Goal: Task Accomplishment & Management: Manage account settings

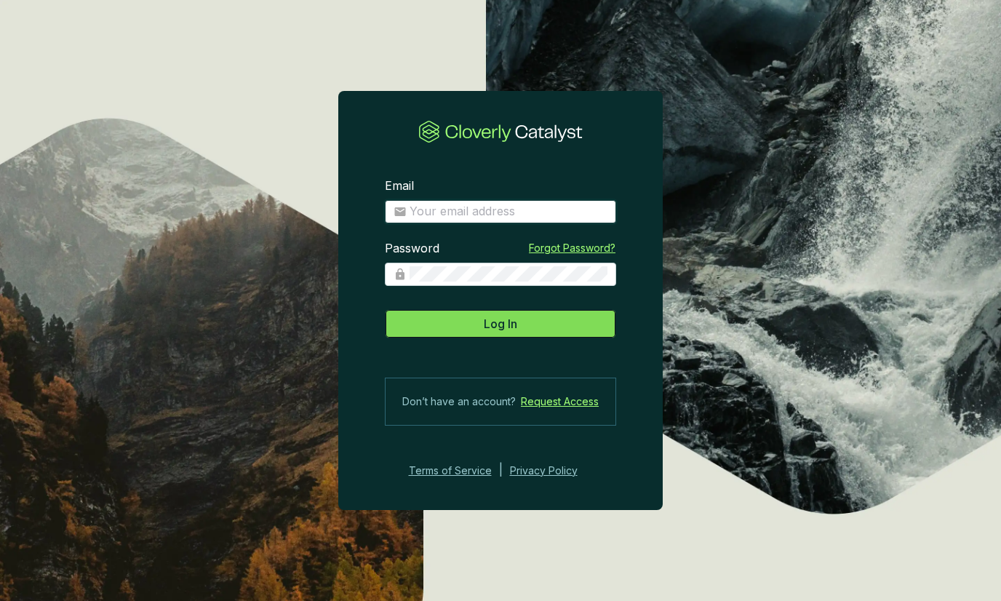
type input "julian@viridioscapital.com"
click at [567, 322] on button "Log In" at bounding box center [500, 323] width 231 height 29
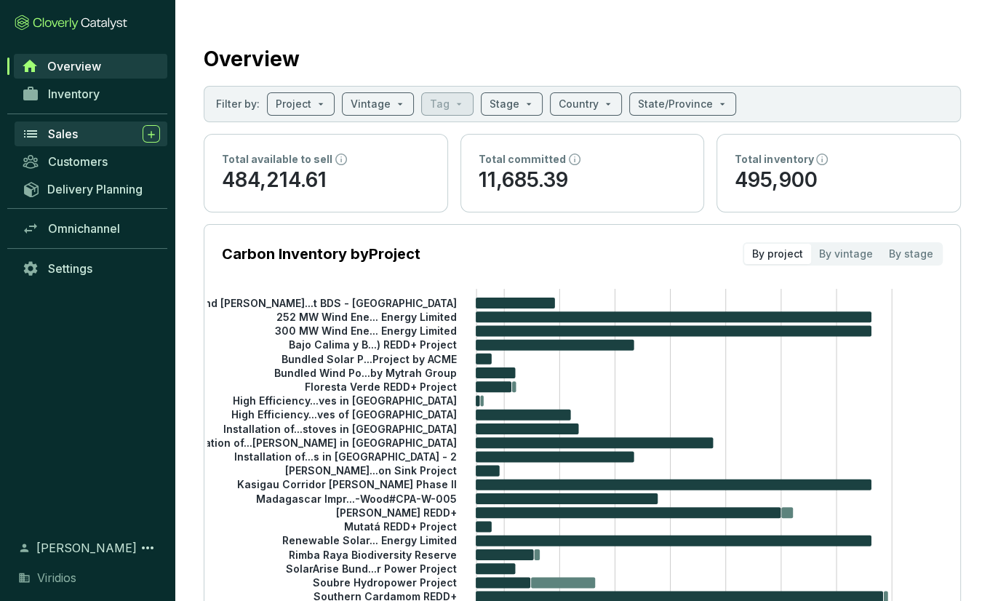
click at [95, 140] on div "Sales" at bounding box center [104, 133] width 112 height 17
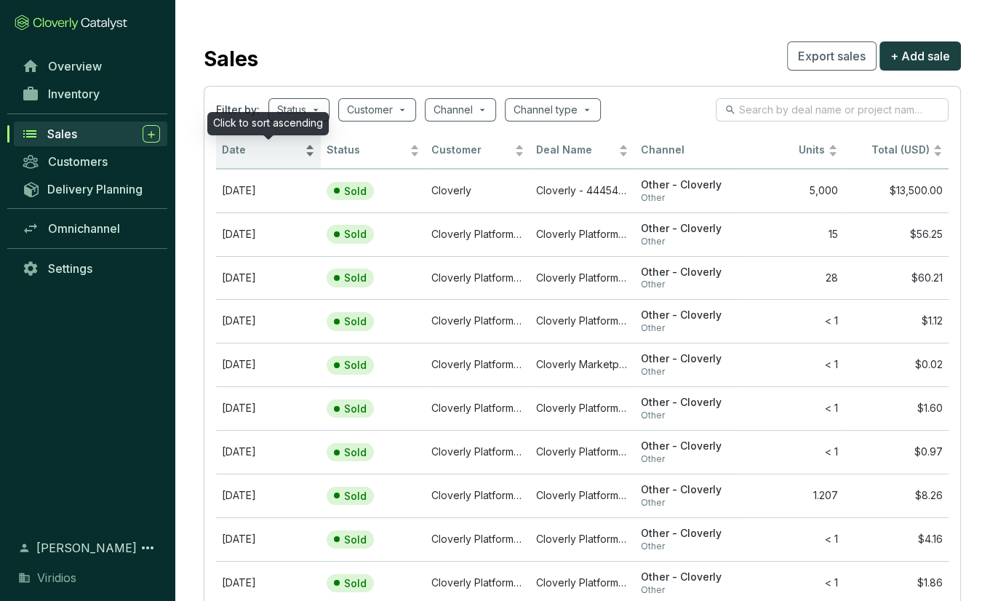
click at [308, 146] on div "Date" at bounding box center [268, 150] width 93 height 17
click at [310, 149] on div "Date" at bounding box center [268, 150] width 93 height 17
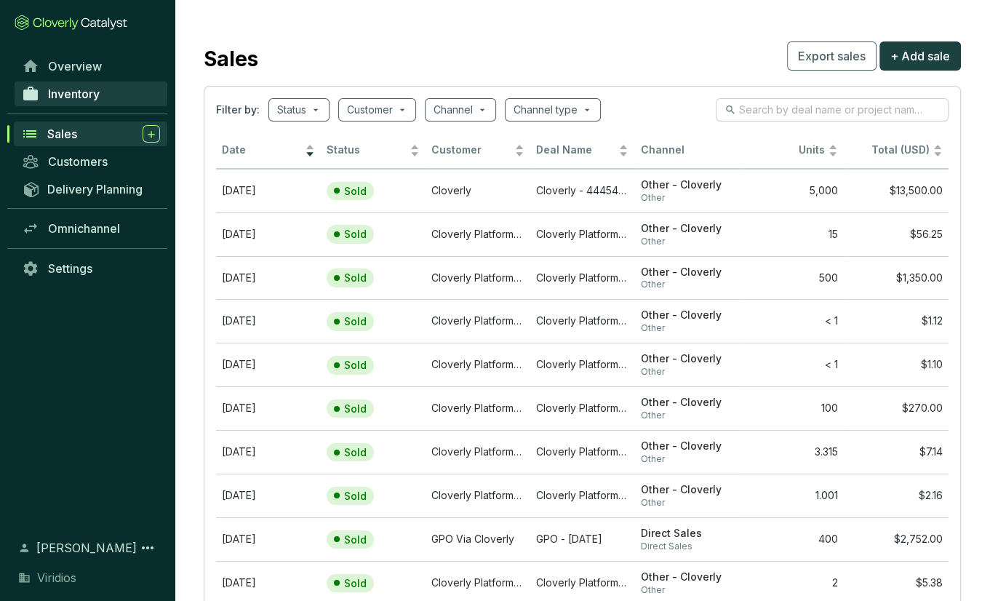
click at [96, 98] on span "Inventory" at bounding box center [74, 94] width 52 height 15
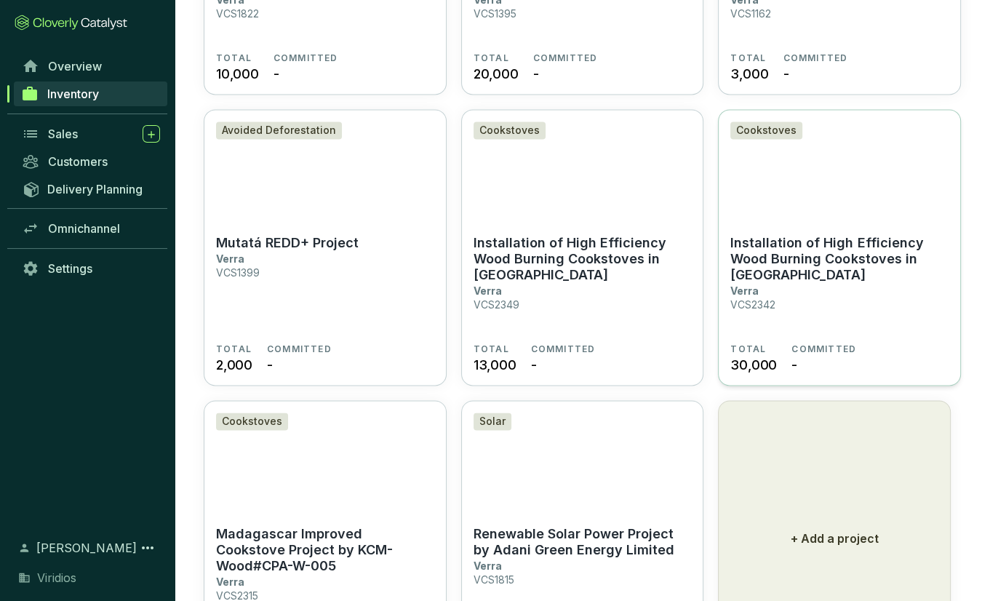
scroll to position [1887, 0]
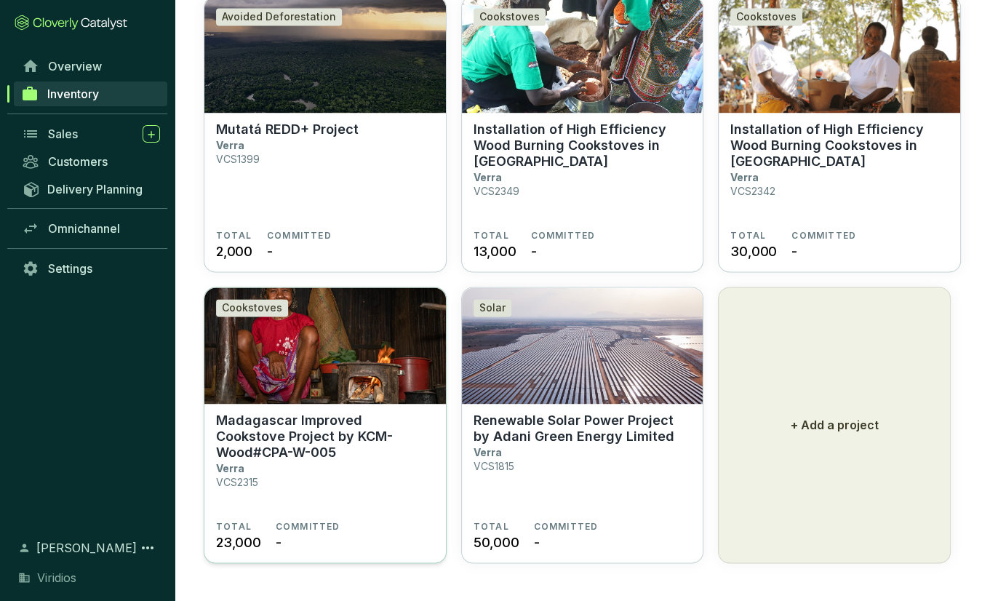
click at [415, 451] on p "Madagascar Improved Cookstove Project by KCM-Wood#CPA-W-005" at bounding box center [325, 437] width 218 height 48
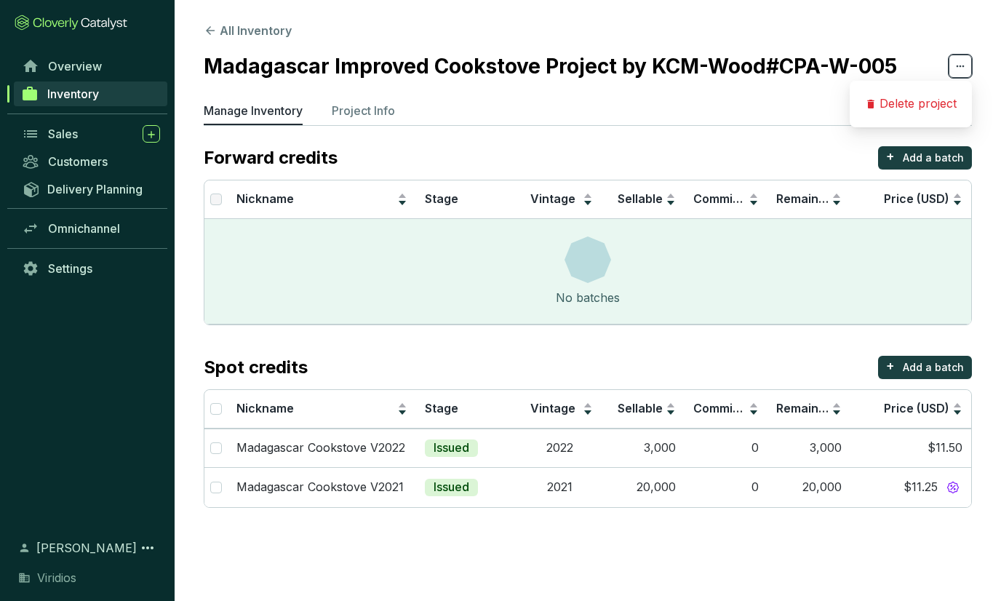
click at [957, 65] on icon at bounding box center [961, 65] width 12 height 17
click at [925, 101] on p "Delete project" at bounding box center [918, 104] width 77 height 16
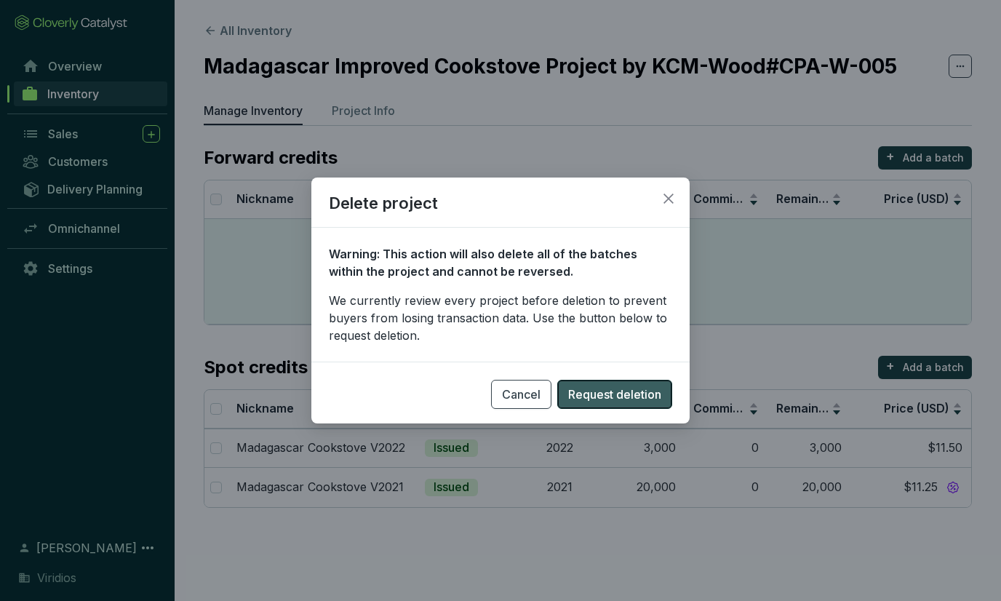
click at [589, 397] on span "Request deletion" at bounding box center [614, 394] width 93 height 17
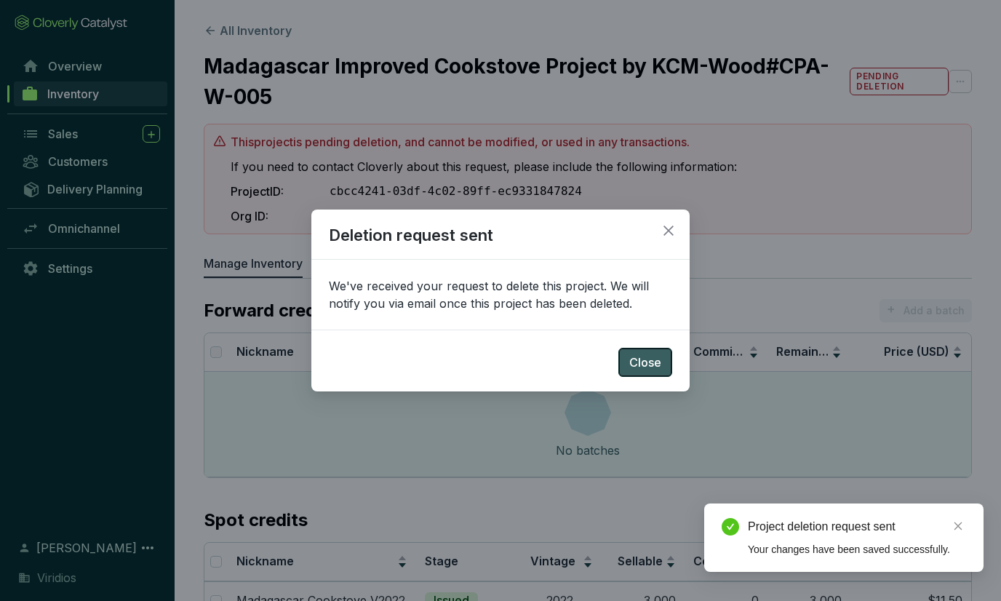
click at [654, 365] on span "Close" at bounding box center [645, 362] width 32 height 17
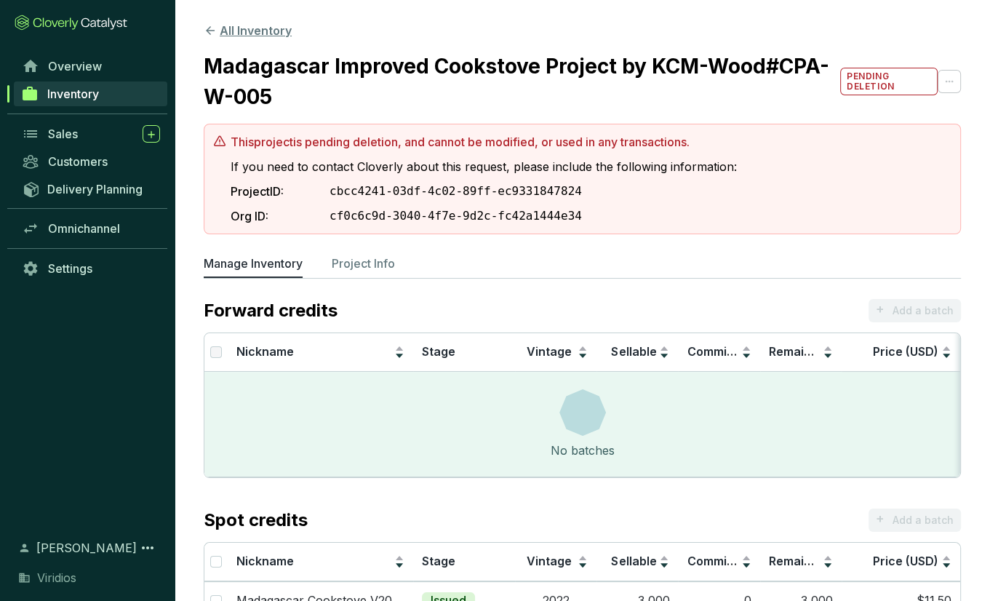
click at [259, 31] on button "All Inventory" at bounding box center [248, 30] width 88 height 17
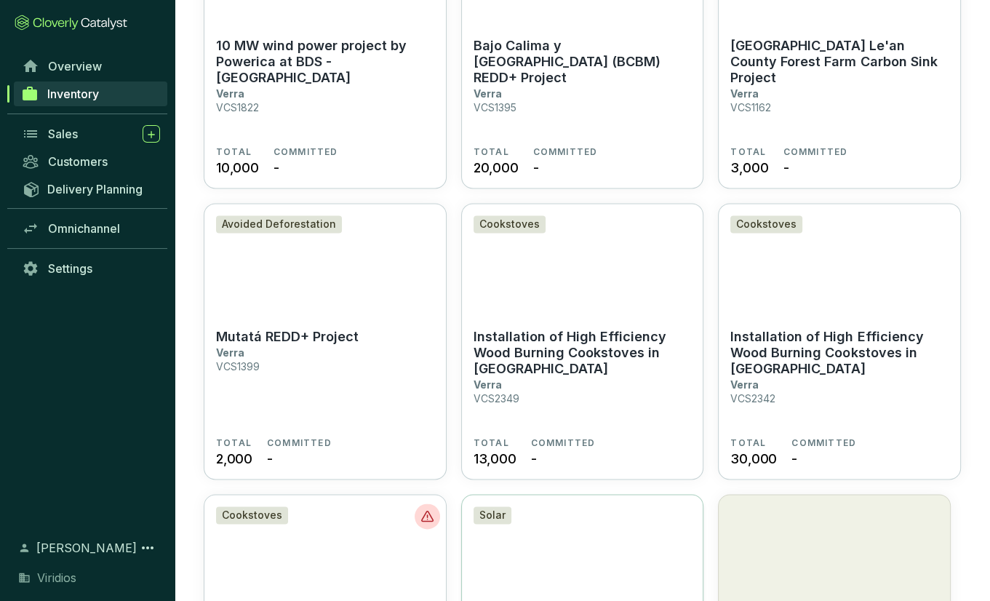
scroll to position [1887, 0]
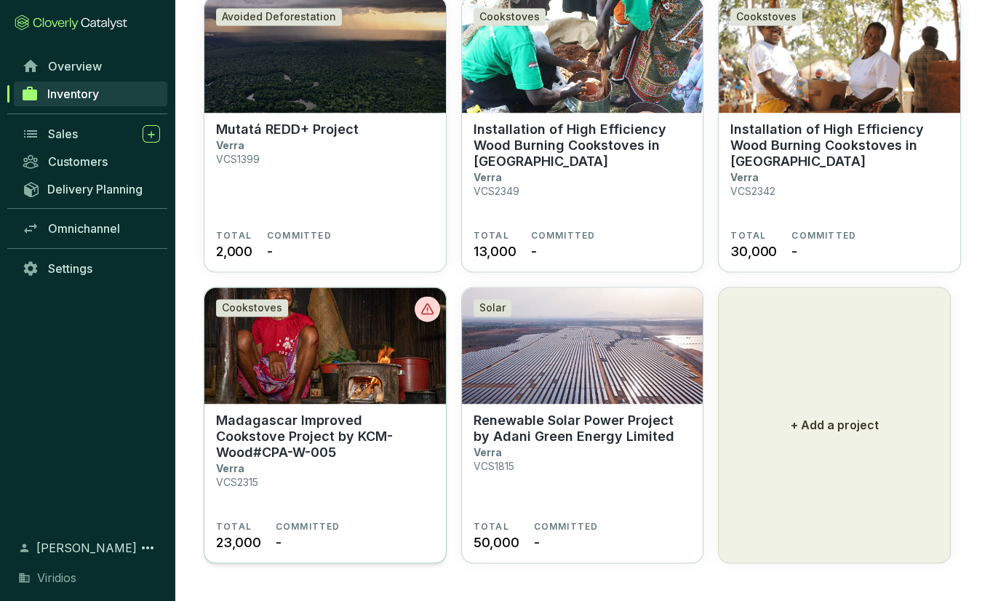
click at [374, 319] on img at bounding box center [325, 345] width 242 height 116
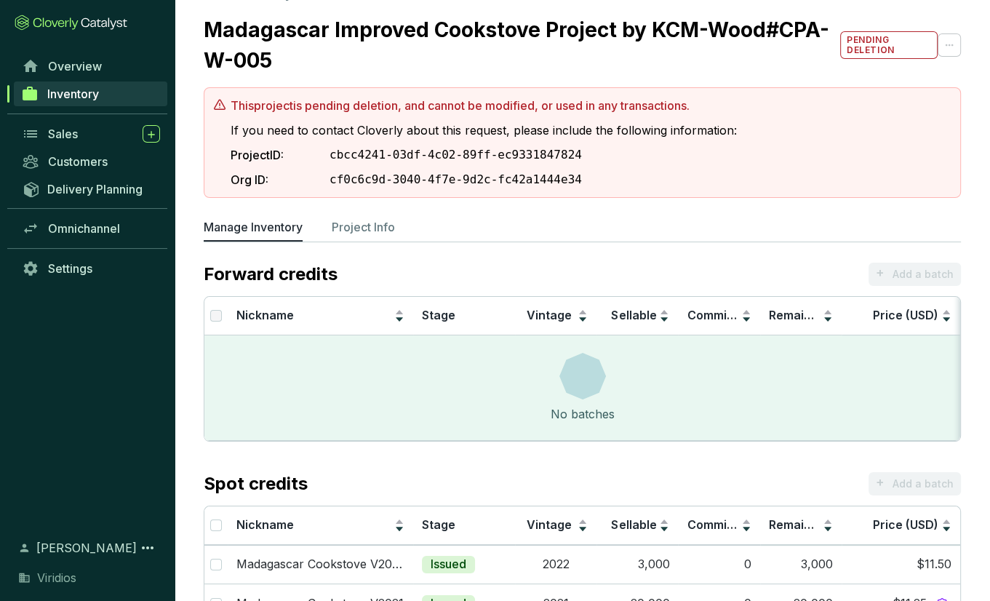
scroll to position [15, 0]
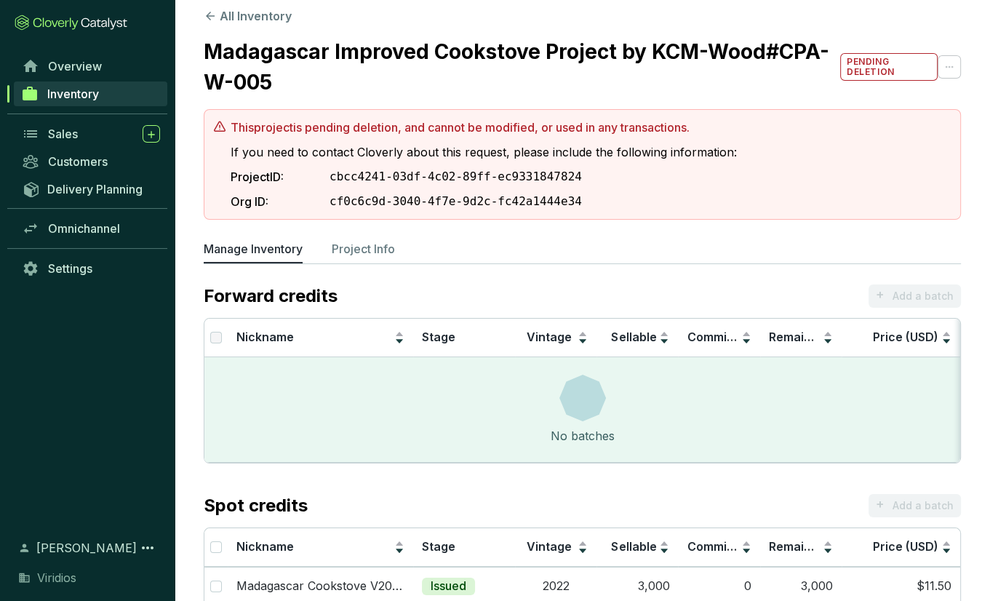
click at [951, 68] on section "Madagascar Improved Cookstove Project by KCM-Wood#CPA-W-005 pending deletion" at bounding box center [582, 66] width 757 height 61
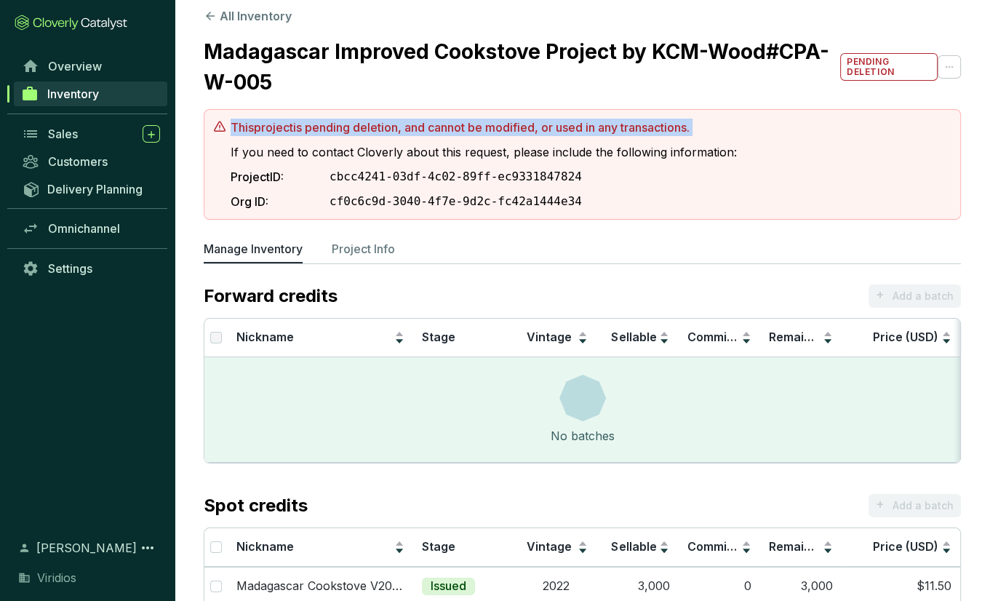
click at [951, 68] on section "Madagascar Improved Cookstove Project by KCM-Wood#CPA-W-005 pending deletion" at bounding box center [582, 66] width 757 height 61
click at [457, 136] on section "This project is pending deletion, and cannot be modified, or used in any transa…" at bounding box center [484, 165] width 506 height 92
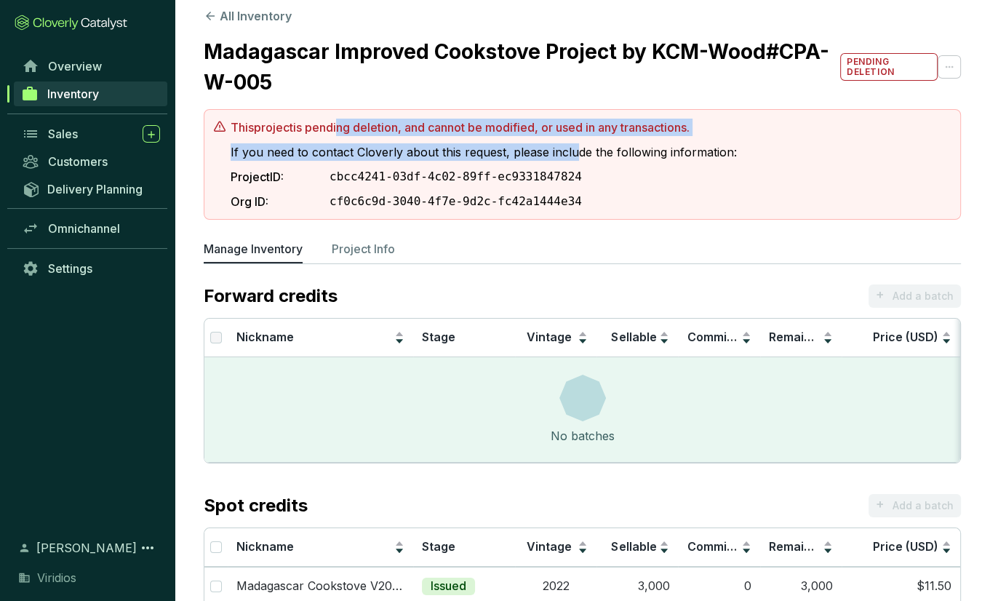
drag, startPoint x: 480, startPoint y: 143, endPoint x: 575, endPoint y: 158, distance: 95.7
click at [575, 158] on section "This project is pending deletion, and cannot be modified, or used in any transa…" at bounding box center [484, 165] width 506 height 92
click at [575, 158] on p "If you need to contact Cloverly about this request, please include the followin…" at bounding box center [484, 151] width 506 height 17
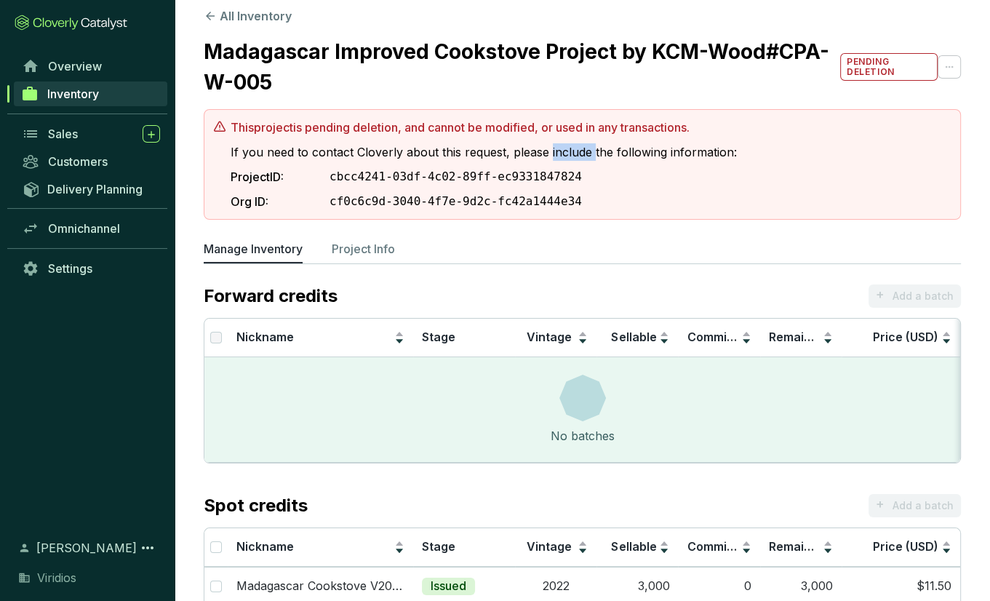
click at [575, 158] on p "If you need to contact Cloverly about this request, please include the followin…" at bounding box center [484, 151] width 506 height 17
click at [658, 257] on ul "Manage Inventory Project Info" at bounding box center [582, 251] width 757 height 23
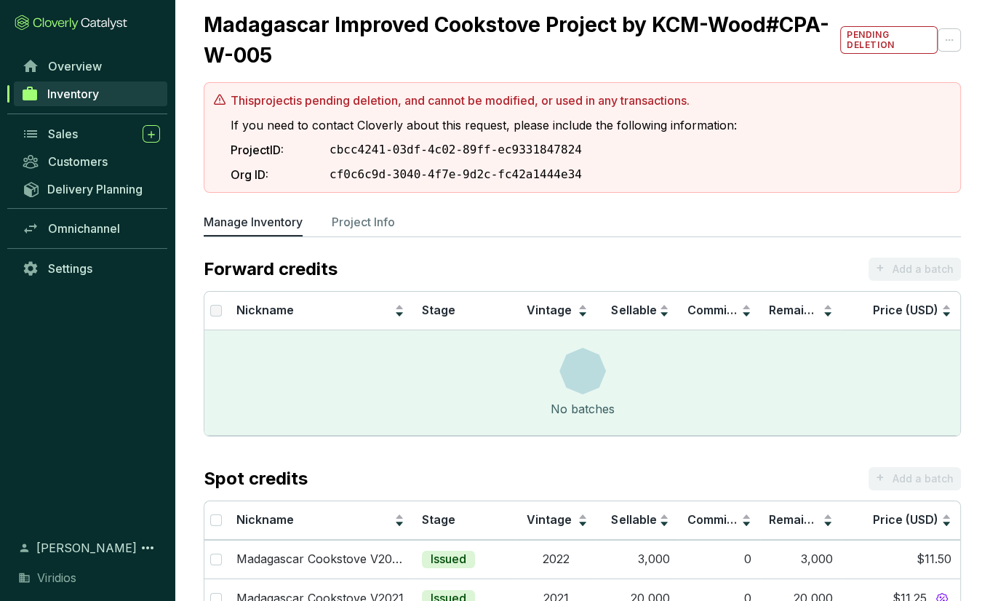
scroll to position [0, 0]
